Goal: Information Seeking & Learning: Learn about a topic

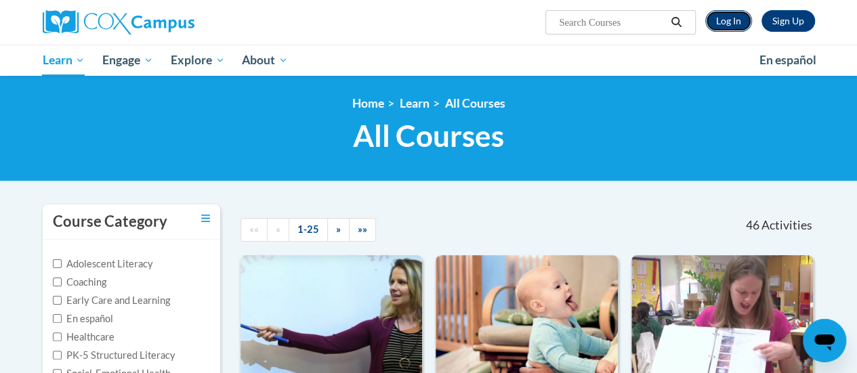
click at [726, 21] on link "Log In" at bounding box center [728, 21] width 47 height 22
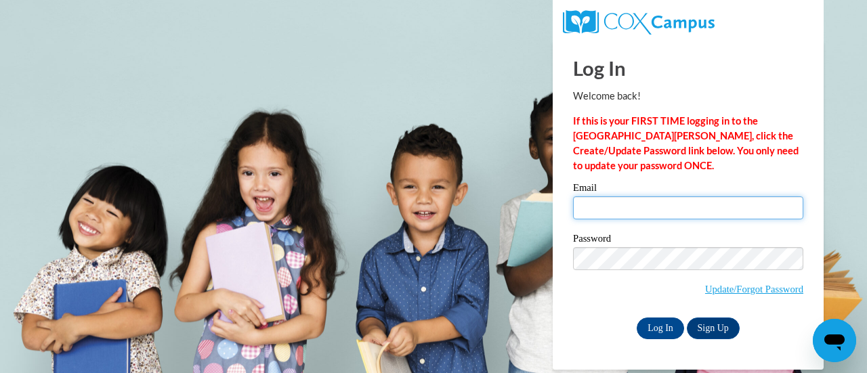
type input "taylor.collins@rusd.org"
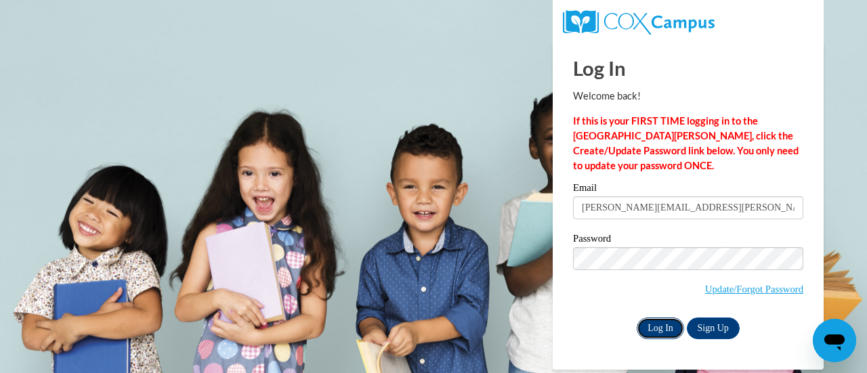
click at [665, 325] on input "Log In" at bounding box center [660, 329] width 47 height 22
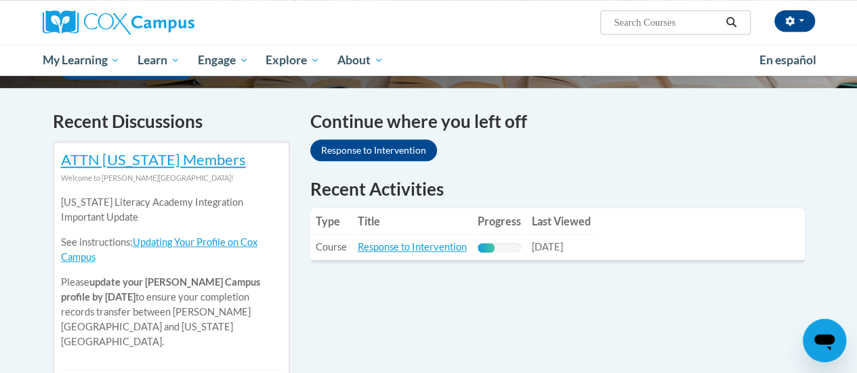
scroll to position [388, 0]
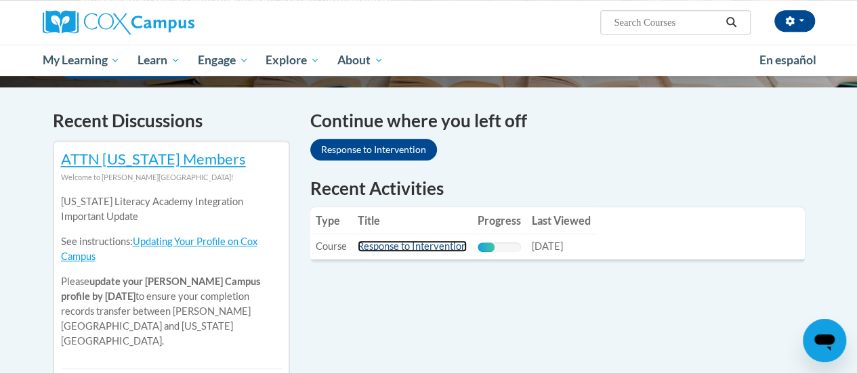
click at [422, 247] on link "Response to Intervention" at bounding box center [412, 247] width 109 height 12
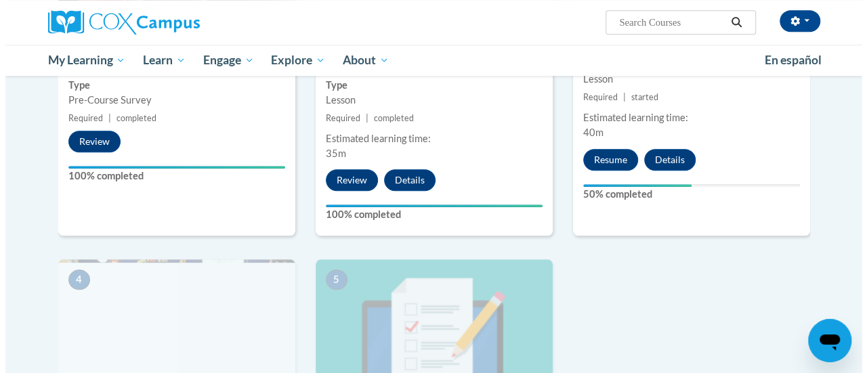
scroll to position [472, 0]
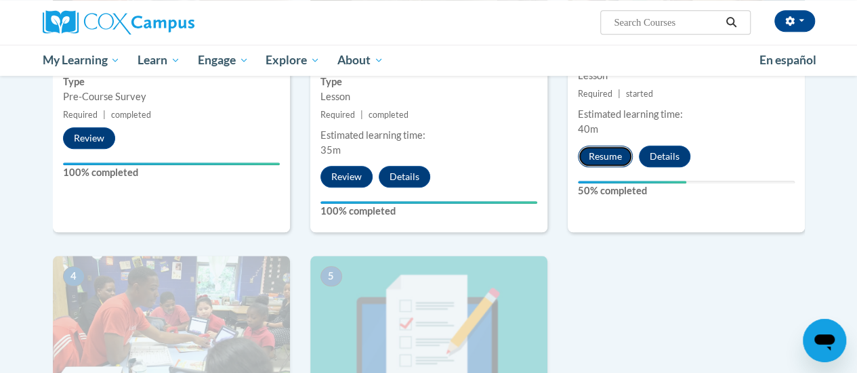
click at [602, 153] on button "Resume" at bounding box center [605, 157] width 55 height 22
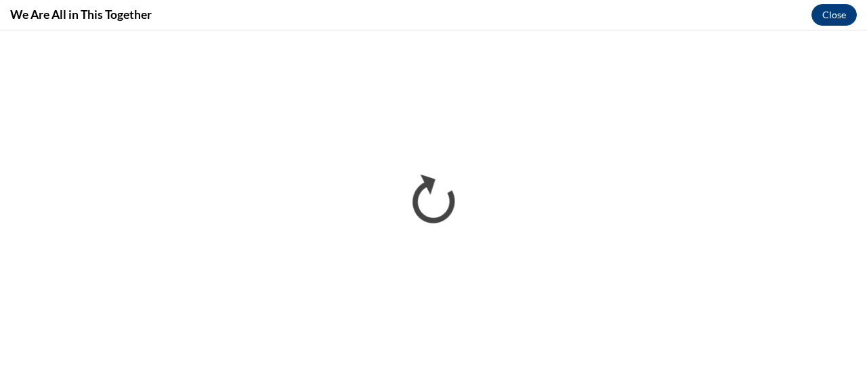
scroll to position [0, 0]
